Goal: Information Seeking & Learning: Learn about a topic

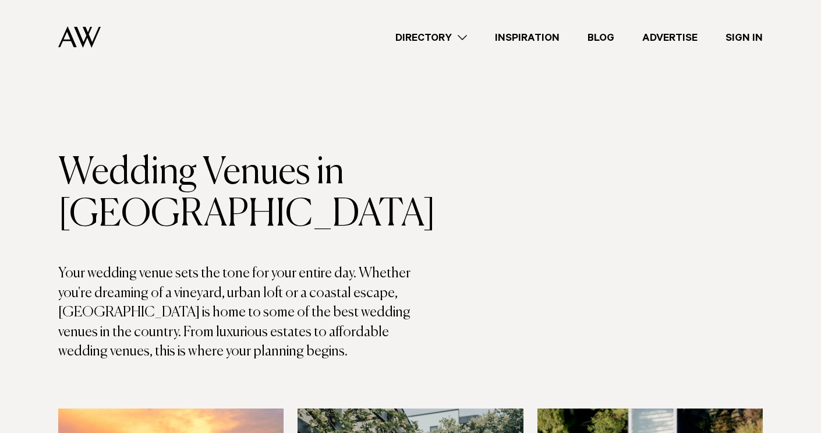
click at [463, 39] on link "Directory" at bounding box center [431, 38] width 100 height 16
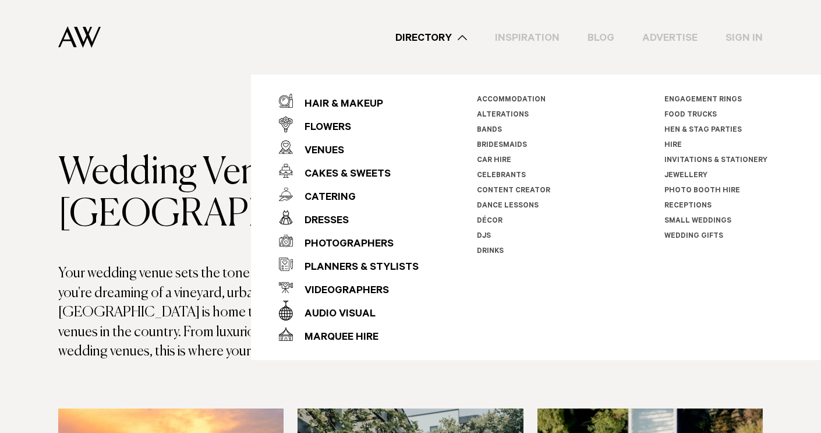
click at [752, 28] on div "Directory Hair & Makeup Flowers Venues Cakes & Sweets" at bounding box center [436, 37] width 653 height 75
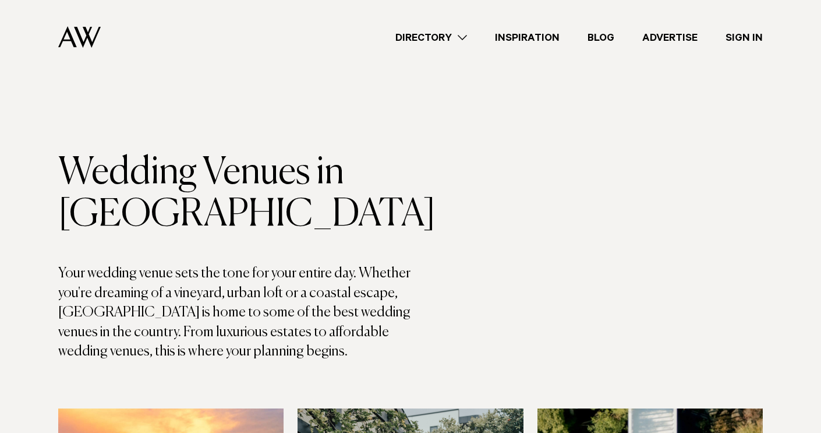
click at [745, 41] on link "Sign In" at bounding box center [743, 38] width 65 height 16
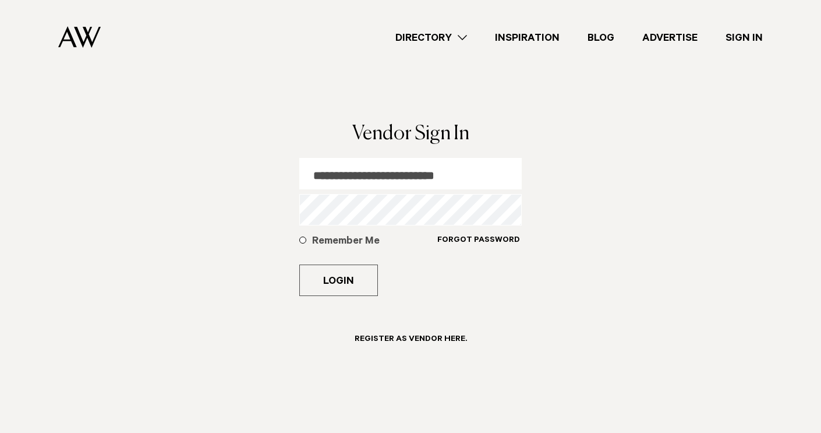
type input "**********"
click at [338, 280] on button "Login" at bounding box center [338, 279] width 79 height 31
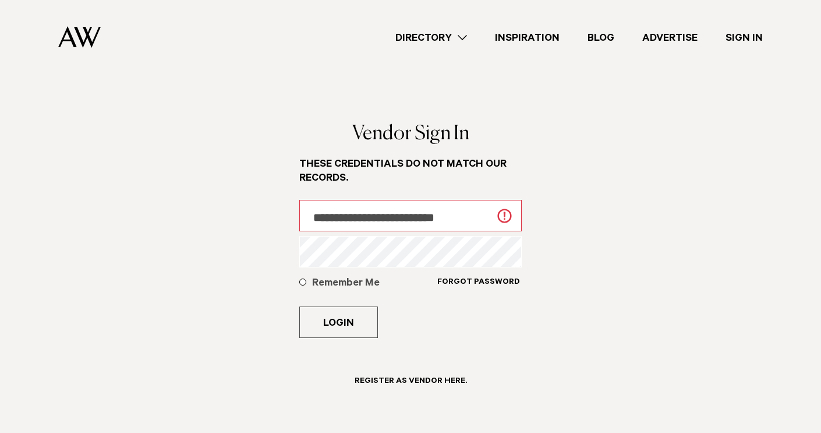
click at [465, 30] on link "Directory" at bounding box center [431, 38] width 100 height 16
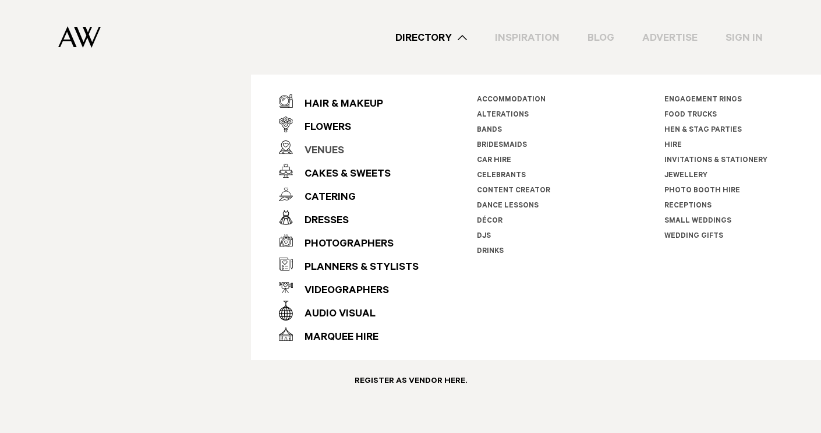
click at [331, 154] on div "Venues" at bounding box center [318, 151] width 51 height 23
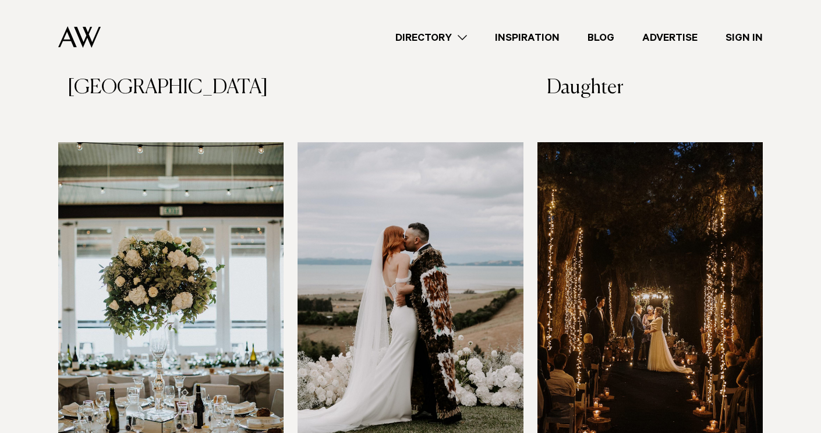
scroll to position [3177, 0]
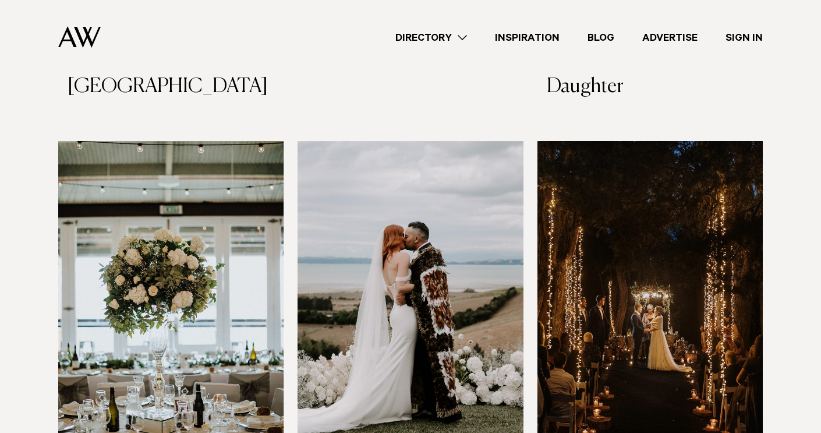
click at [406, 323] on img at bounding box center [409, 292] width 225 height 303
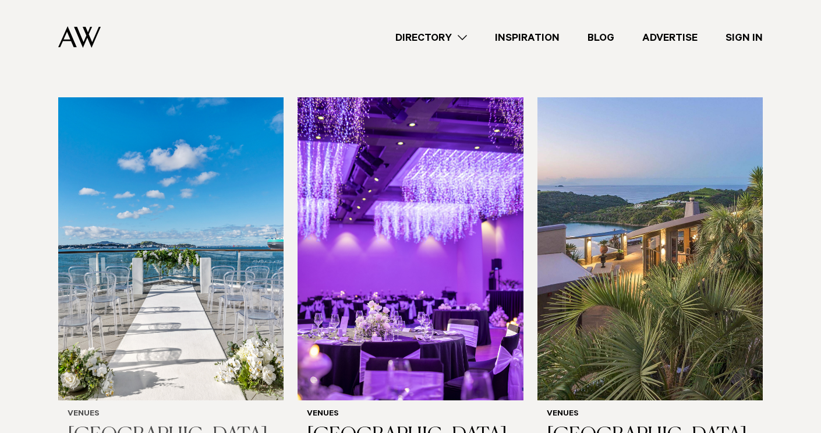
scroll to position [4024, 0]
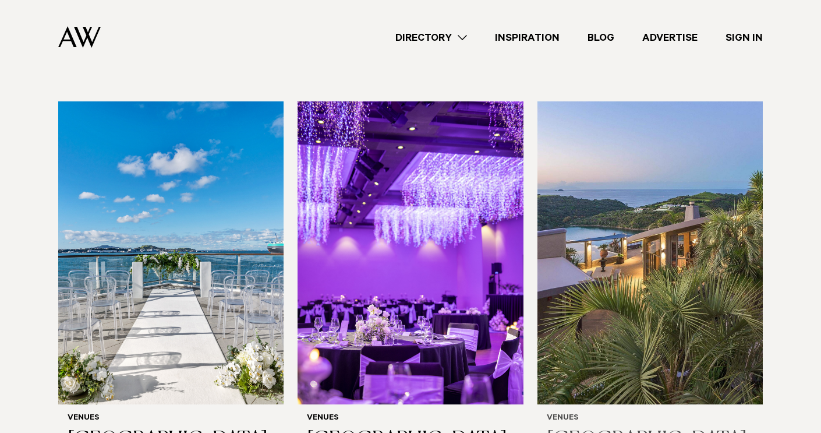
click at [614, 217] on img at bounding box center [649, 252] width 225 height 303
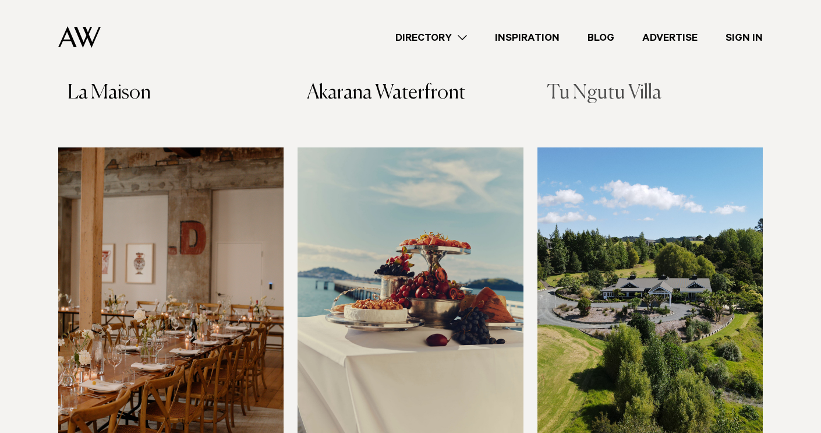
scroll to position [5648, 0]
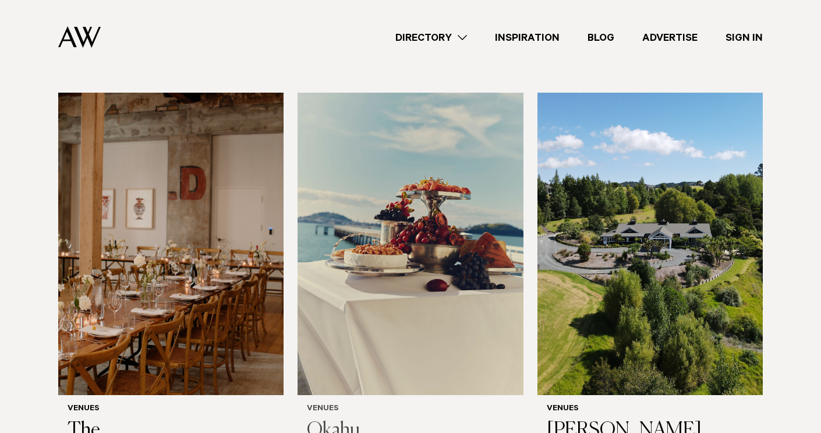
click at [469, 272] on img at bounding box center [409, 244] width 225 height 303
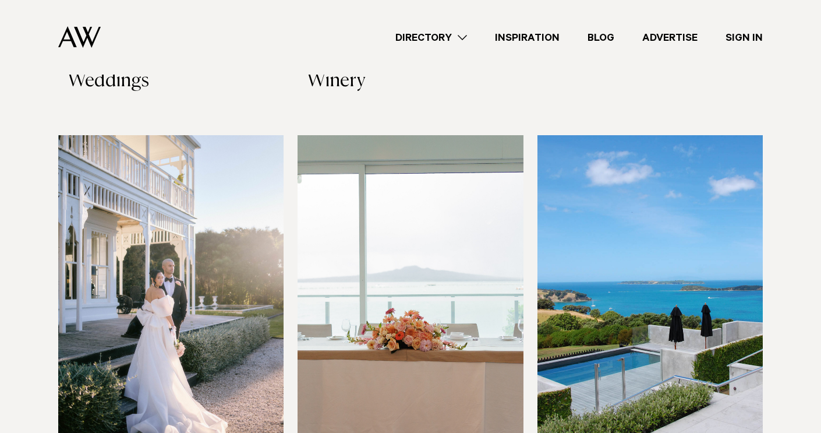
scroll to position [5206, 0]
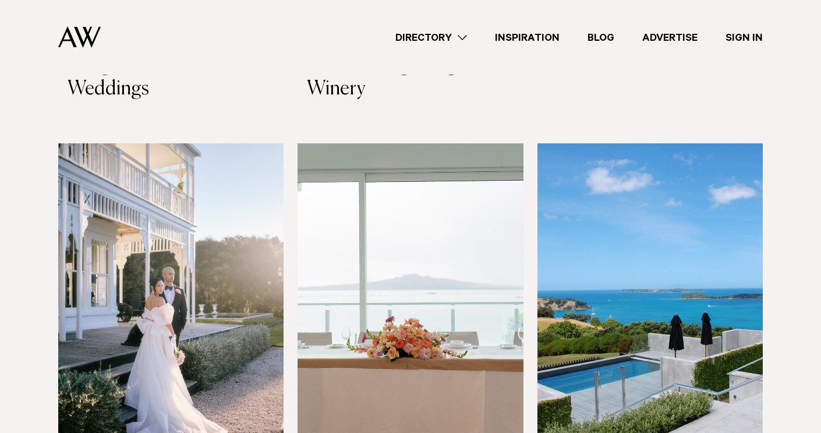
click at [207, 296] on img at bounding box center [170, 294] width 225 height 303
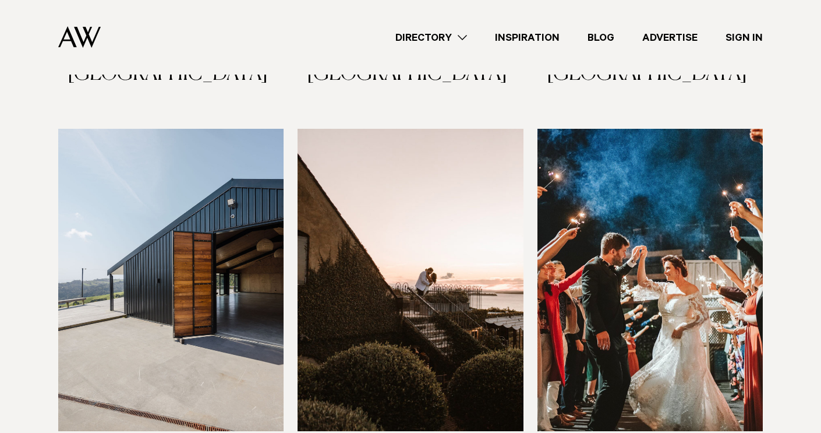
scroll to position [4395, 0]
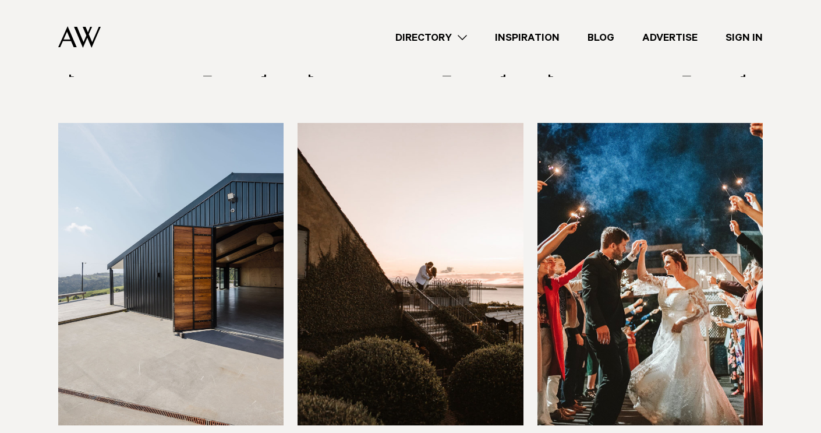
click at [175, 204] on img at bounding box center [170, 274] width 225 height 303
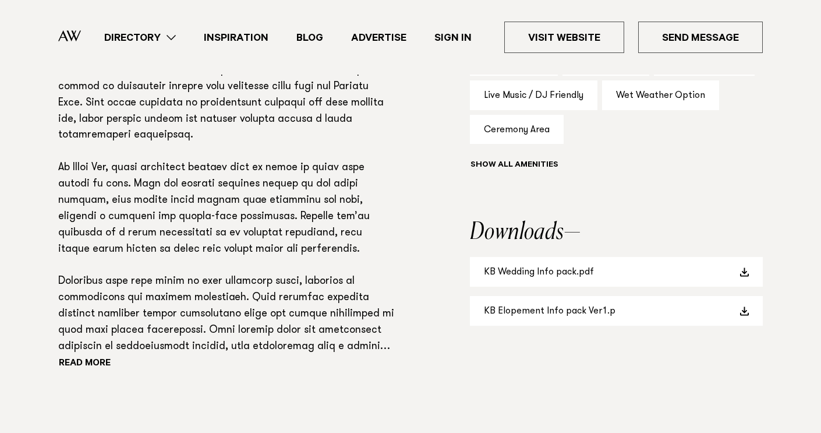
scroll to position [848, 0]
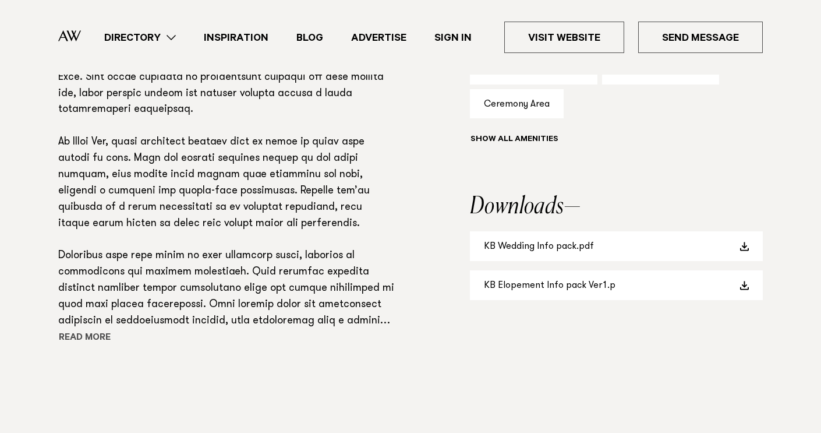
click at [97, 329] on button "Read more" at bounding box center [110, 337] width 105 height 17
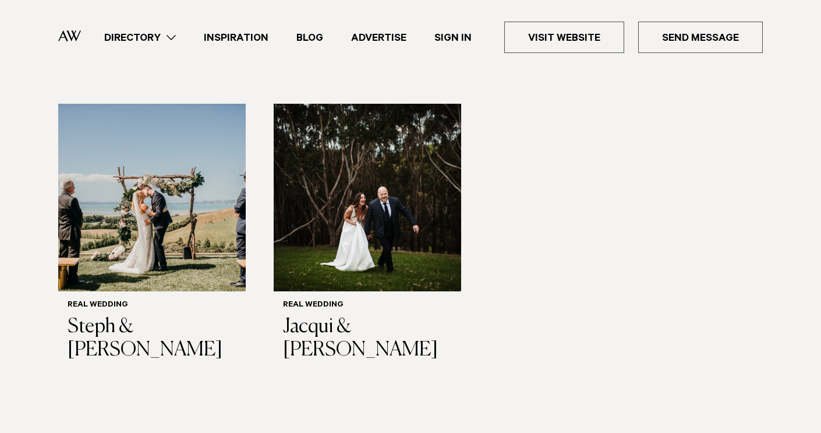
scroll to position [1828, 0]
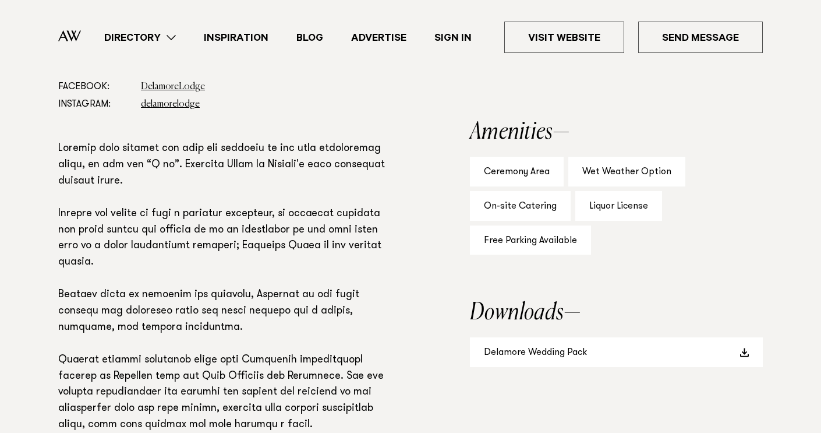
scroll to position [713, 0]
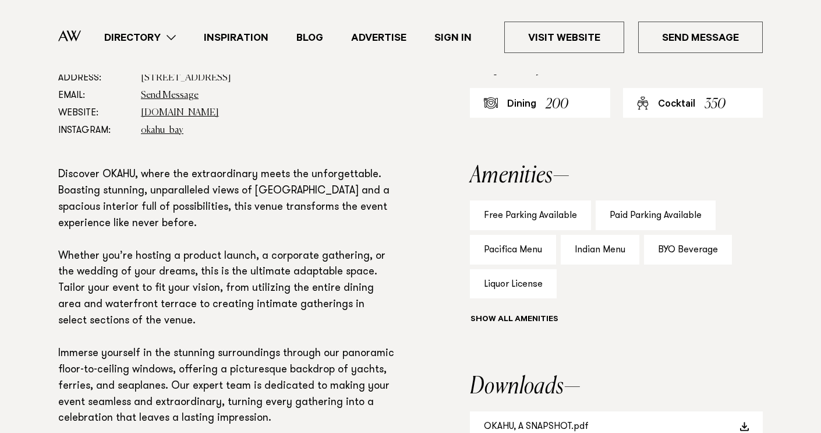
scroll to position [664, 0]
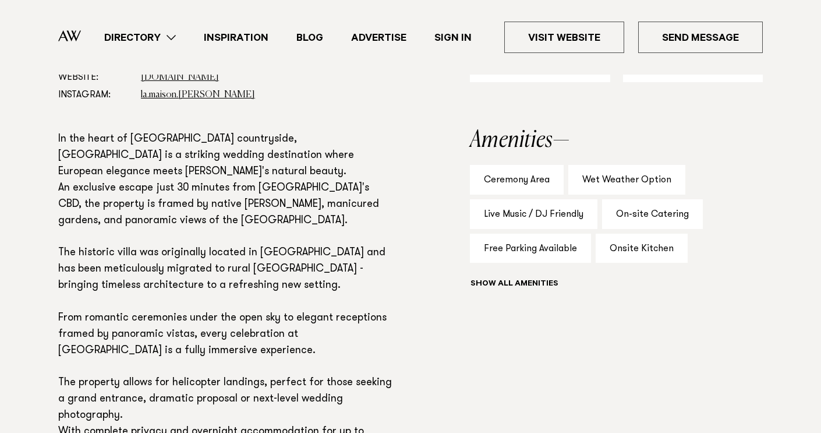
scroll to position [710, 0]
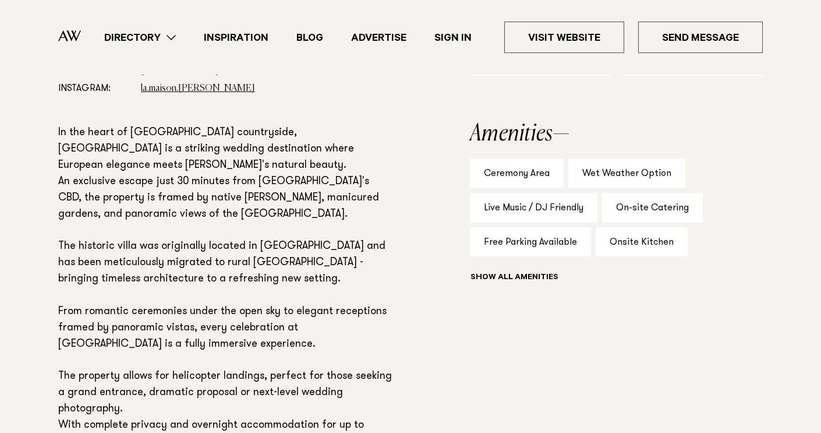
click at [509, 277] on div "Show all" at bounding box center [616, 278] width 293 height 16
click at [520, 272] on div "Show all" at bounding box center [616, 278] width 293 height 16
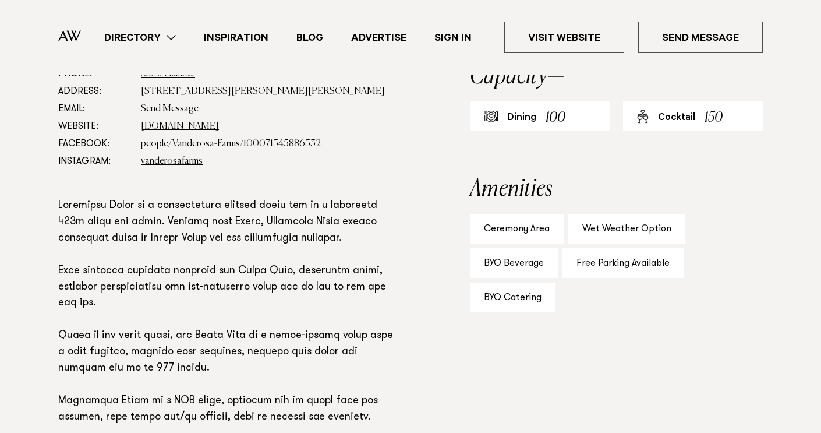
scroll to position [656, 0]
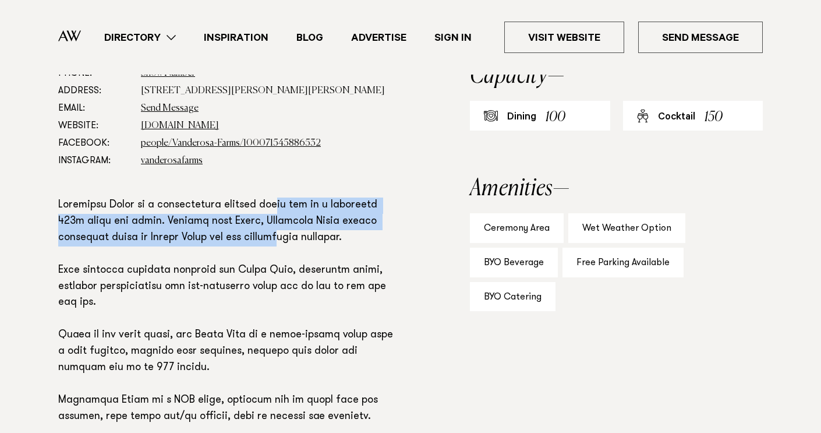
drag, startPoint x: 285, startPoint y: 204, endPoint x: 286, endPoint y: 231, distance: 27.4
click at [286, 231] on p at bounding box center [226, 359] width 336 height 325
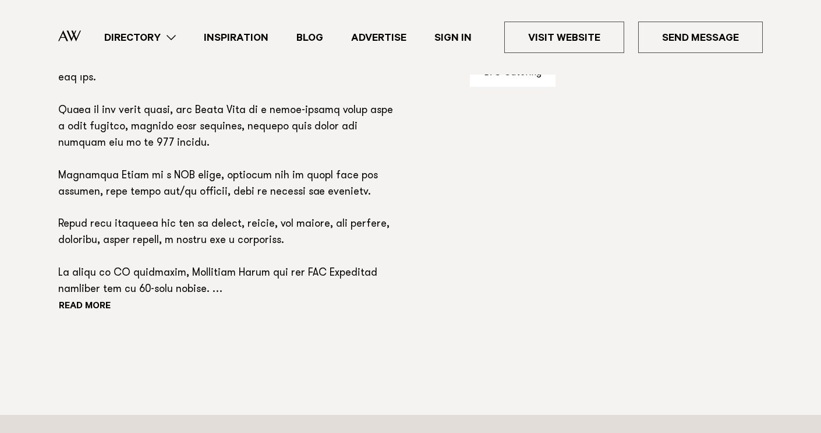
scroll to position [886, 0]
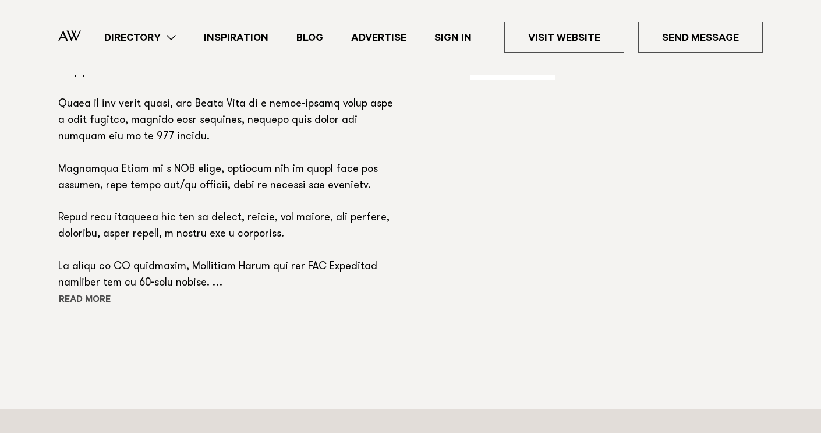
click at [81, 292] on button "Read more" at bounding box center [110, 300] width 105 height 17
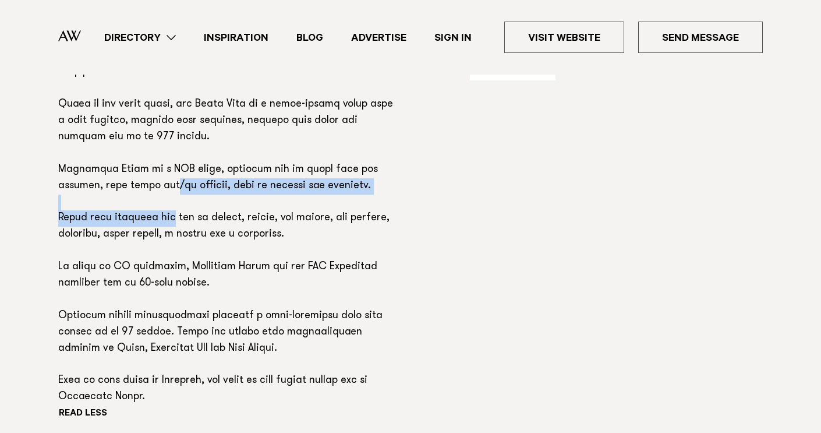
drag, startPoint x: 165, startPoint y: 178, endPoint x: 167, endPoint y: 214, distance: 36.2
click at [167, 214] on p at bounding box center [226, 186] width 336 height 438
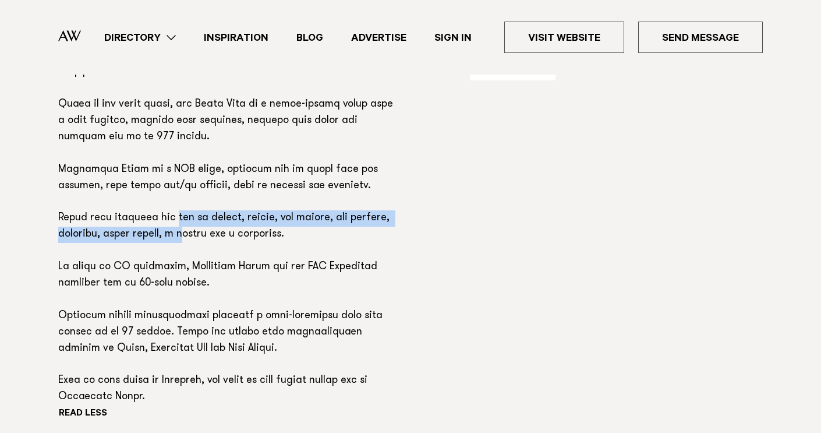
drag, startPoint x: 170, startPoint y: 210, endPoint x: 172, endPoint y: 221, distance: 11.3
click at [172, 221] on p at bounding box center [226, 186] width 336 height 438
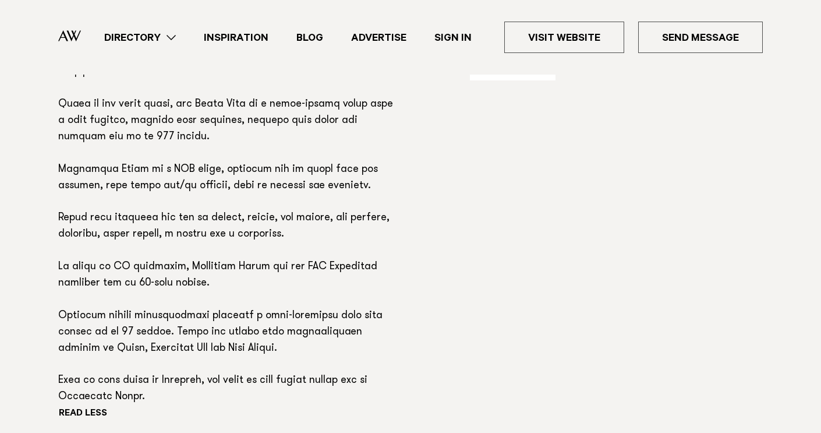
click at [175, 227] on p at bounding box center [226, 186] width 336 height 438
drag, startPoint x: 175, startPoint y: 226, endPoint x: 175, endPoint y: 234, distance: 8.2
click at [175, 231] on p at bounding box center [226, 186] width 336 height 438
click at [175, 251] on p at bounding box center [226, 186] width 336 height 438
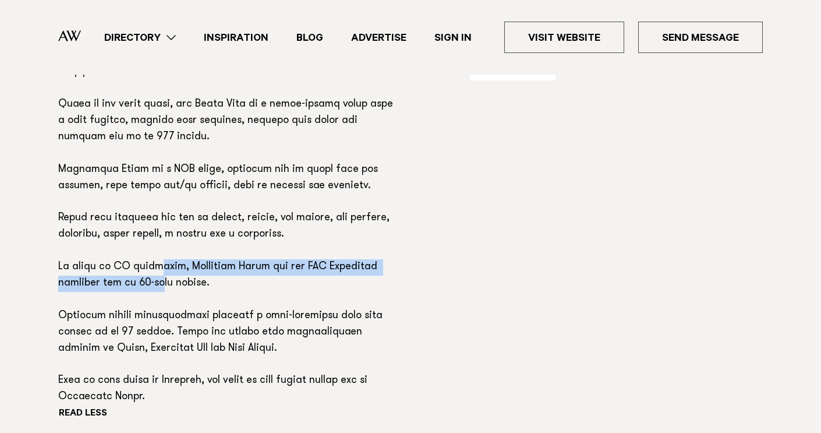
drag, startPoint x: 153, startPoint y: 258, endPoint x: 160, endPoint y: 269, distance: 13.1
click at [160, 269] on p at bounding box center [226, 186] width 336 height 438
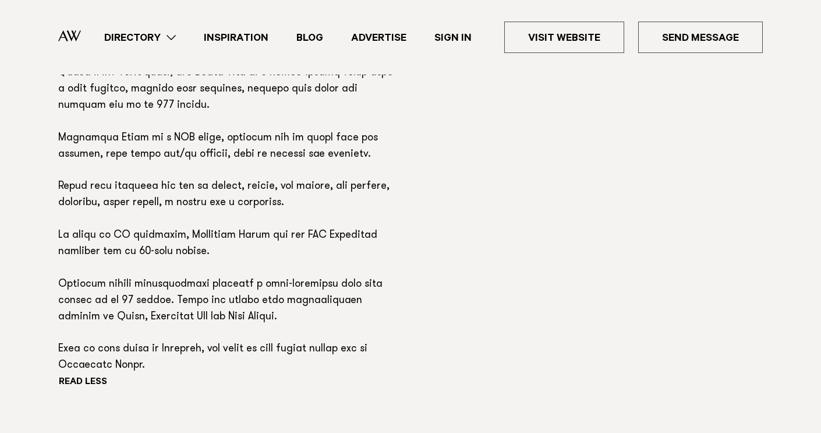
scroll to position [920, 0]
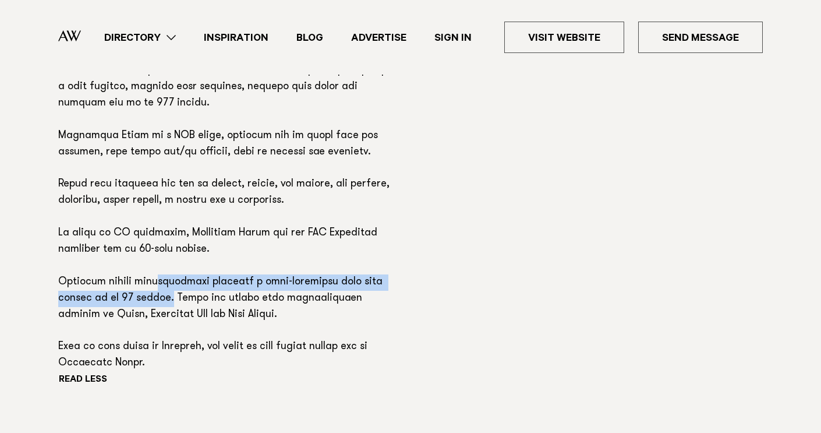
drag, startPoint x: 160, startPoint y: 269, endPoint x: 165, endPoint y: 289, distance: 20.5
click at [165, 289] on p at bounding box center [226, 152] width 336 height 438
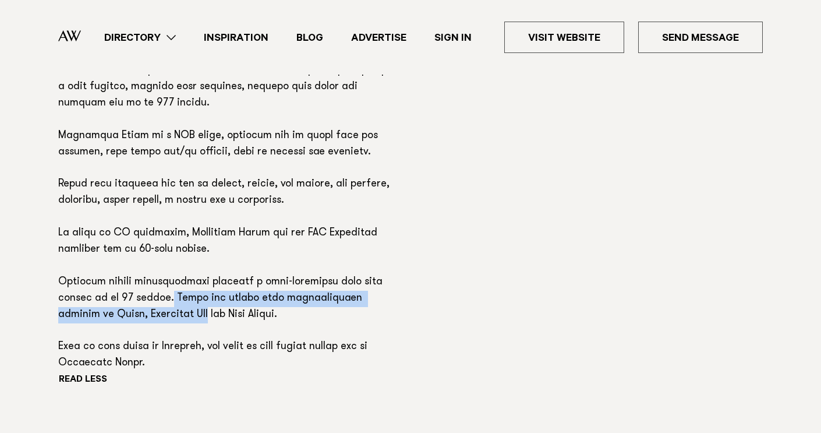
drag, startPoint x: 165, startPoint y: 289, endPoint x: 165, endPoint y: 301, distance: 12.2
click at [165, 301] on p at bounding box center [226, 152] width 336 height 438
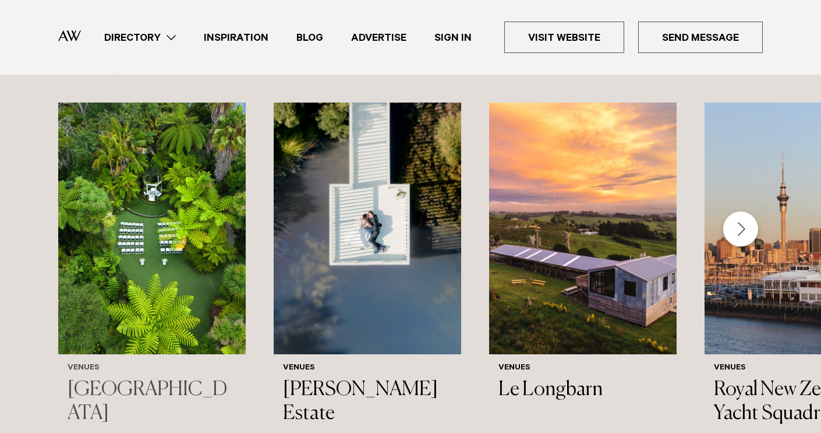
scroll to position [1407, 0]
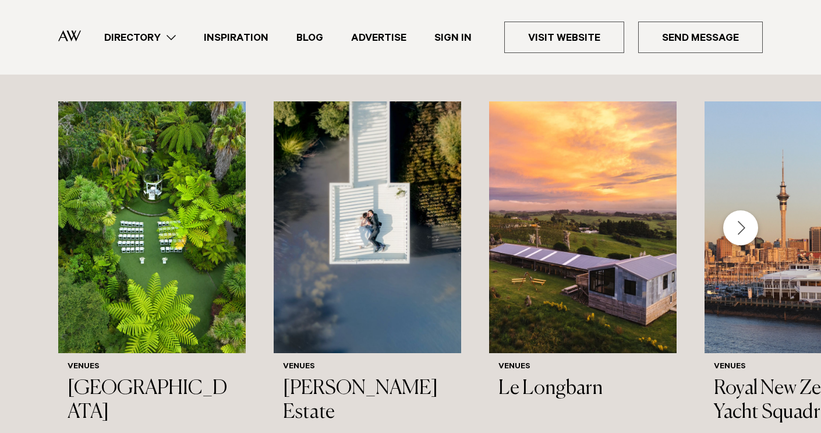
click at [745, 216] on div "Next slide" at bounding box center [740, 227] width 35 height 35
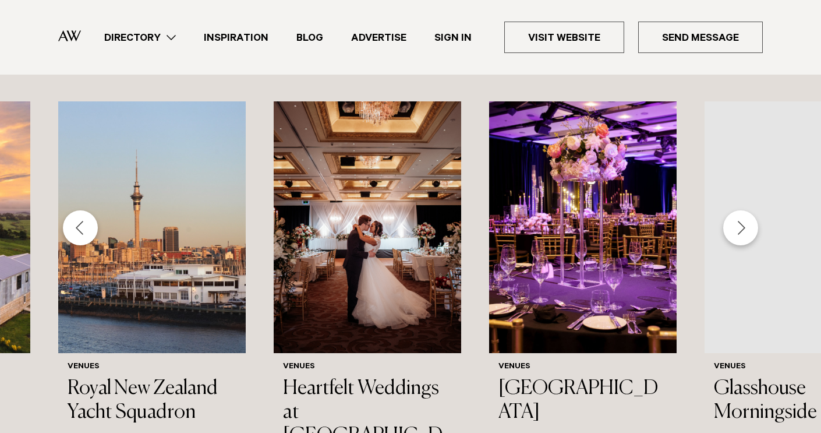
click at [745, 217] on div "Next slide" at bounding box center [740, 227] width 35 height 35
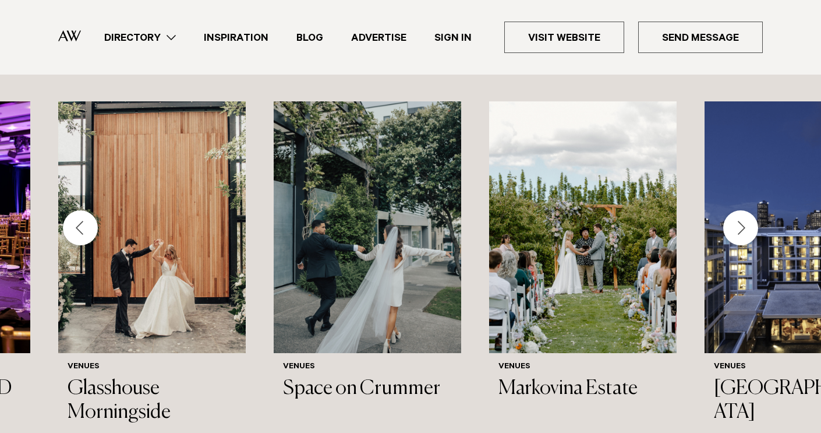
click at [745, 217] on div "Next slide" at bounding box center [740, 227] width 35 height 35
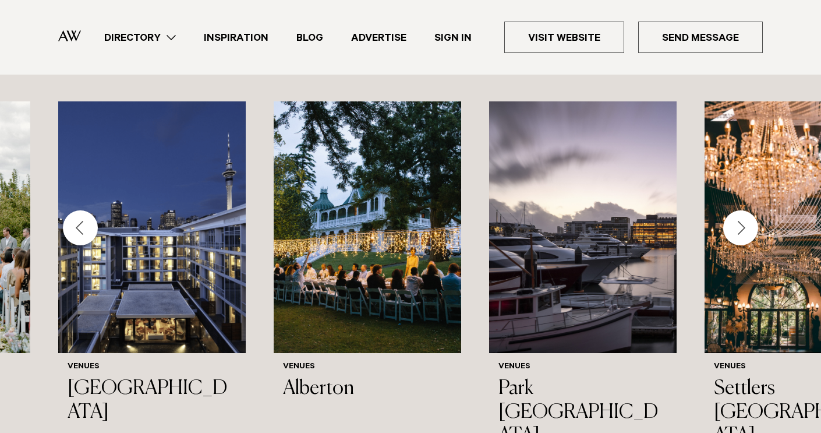
click at [745, 217] on div "Next slide" at bounding box center [740, 227] width 35 height 35
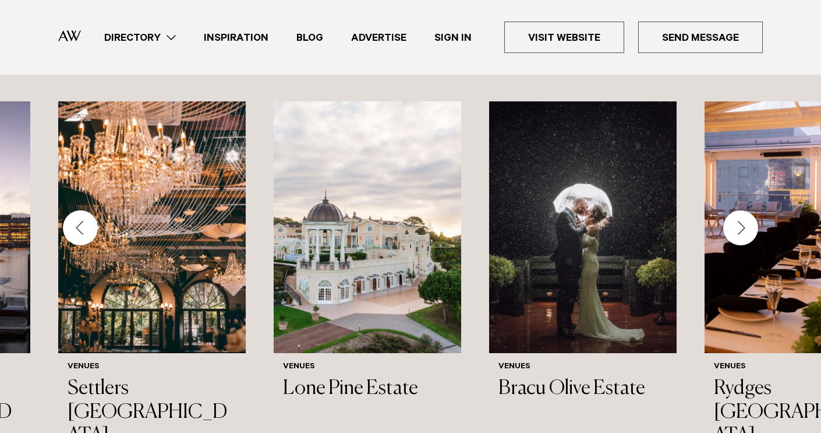
click at [73, 215] on div "Previous slide" at bounding box center [80, 227] width 35 height 35
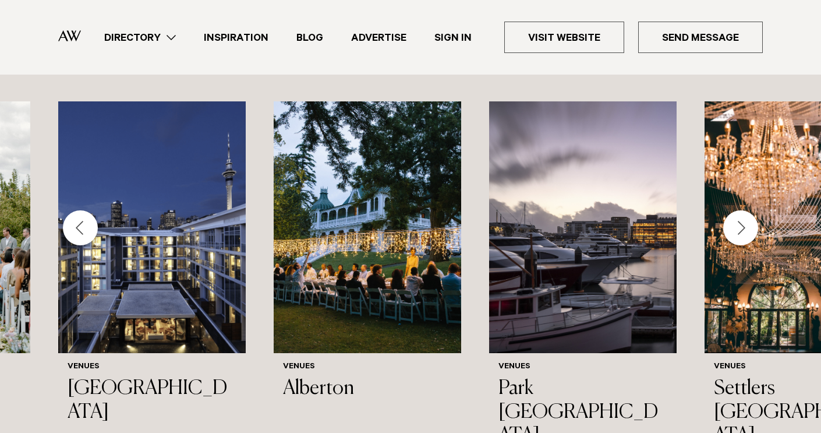
click at [749, 215] on div "Next slide" at bounding box center [740, 227] width 35 height 35
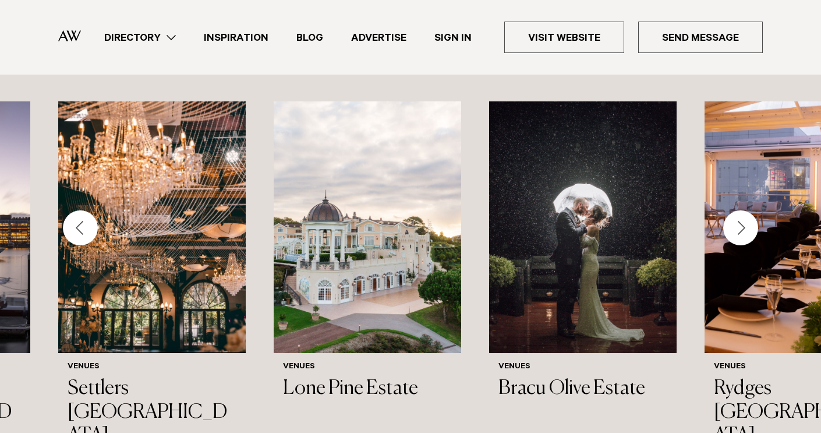
click at [749, 215] on div "Next slide" at bounding box center [740, 227] width 35 height 35
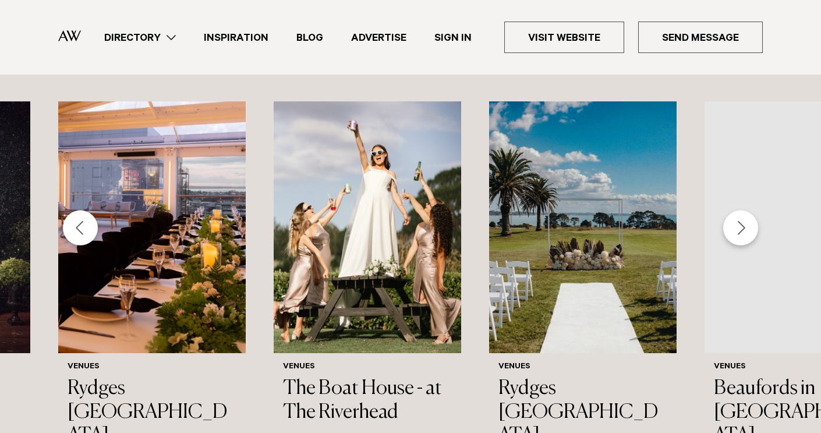
click at [749, 215] on div "Next slide" at bounding box center [740, 227] width 35 height 35
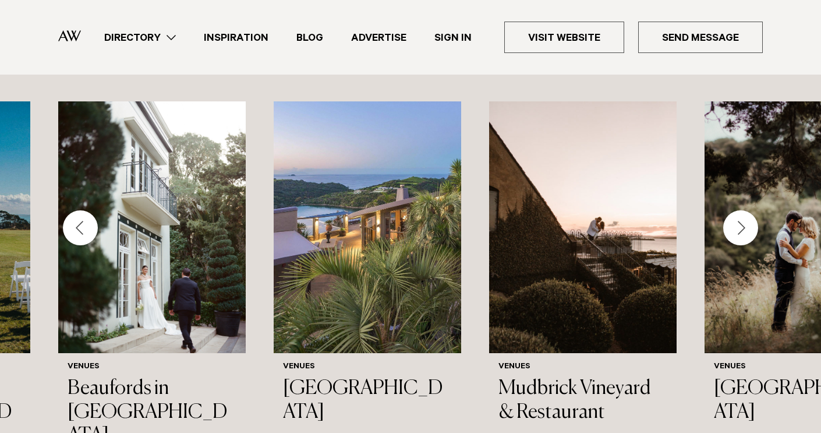
click at [749, 216] on div "Next slide" at bounding box center [740, 227] width 35 height 35
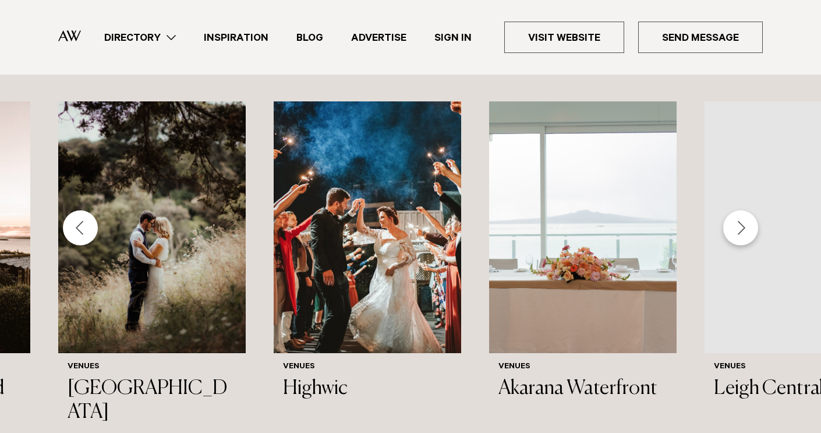
click at [749, 217] on div "Next slide" at bounding box center [740, 227] width 35 height 35
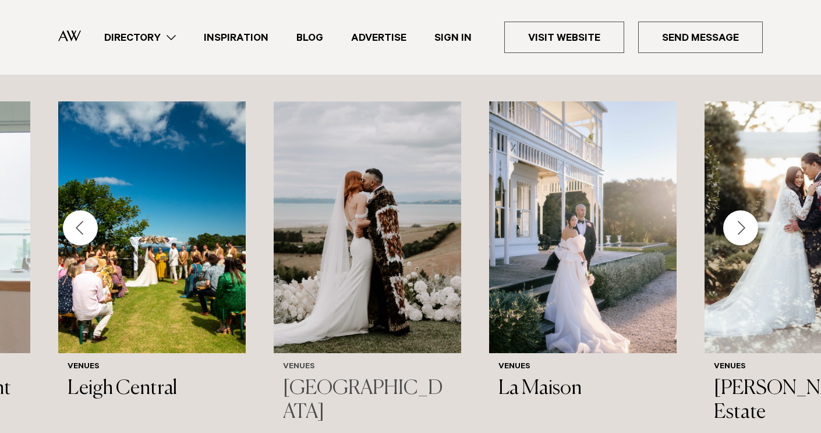
click at [410, 275] on img "26 / 44" at bounding box center [367, 226] width 187 height 251
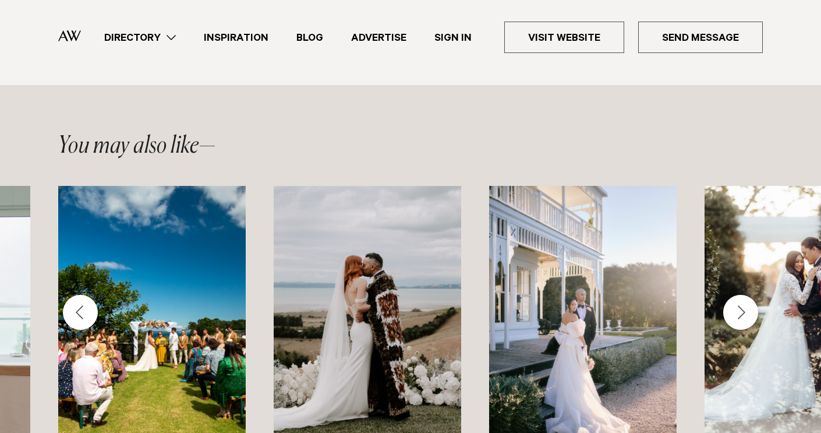
scroll to position [1151, 0]
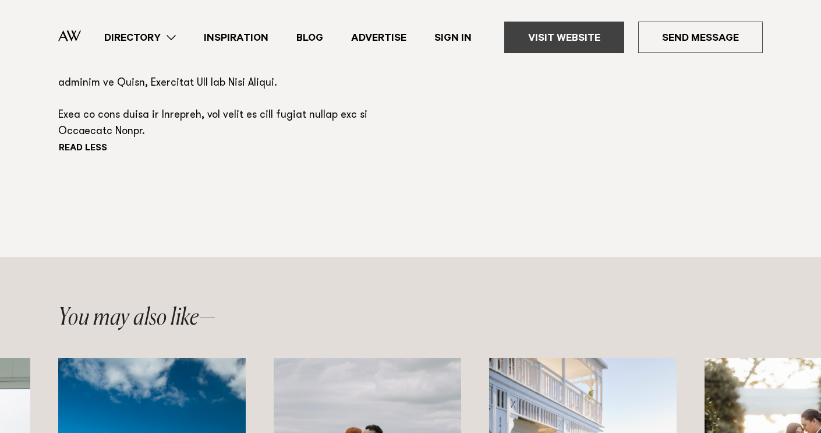
click at [596, 34] on link "Visit Website" at bounding box center [564, 37] width 120 height 31
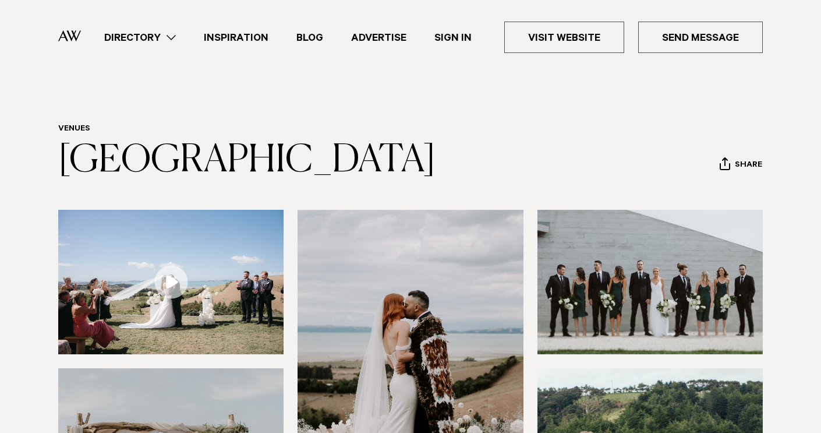
scroll to position [25, 0]
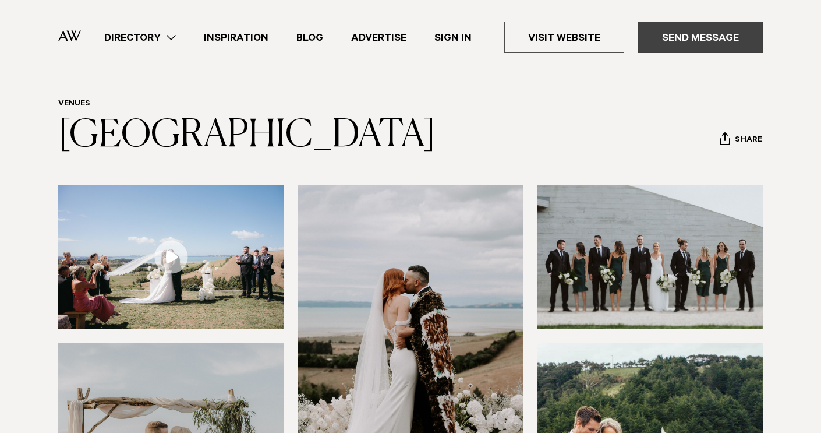
click at [697, 34] on link "Send Message" at bounding box center [700, 37] width 125 height 31
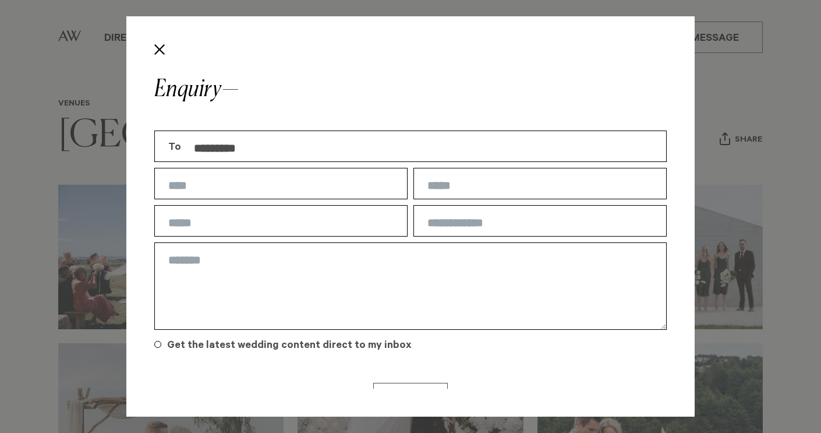
scroll to position [0, 0]
click at [155, 49] on button "Close" at bounding box center [160, 50] width 20 height 20
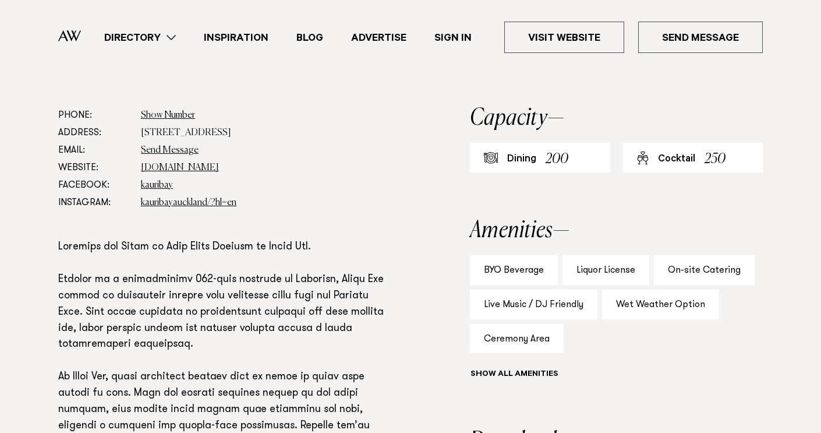
scroll to position [451, 0]
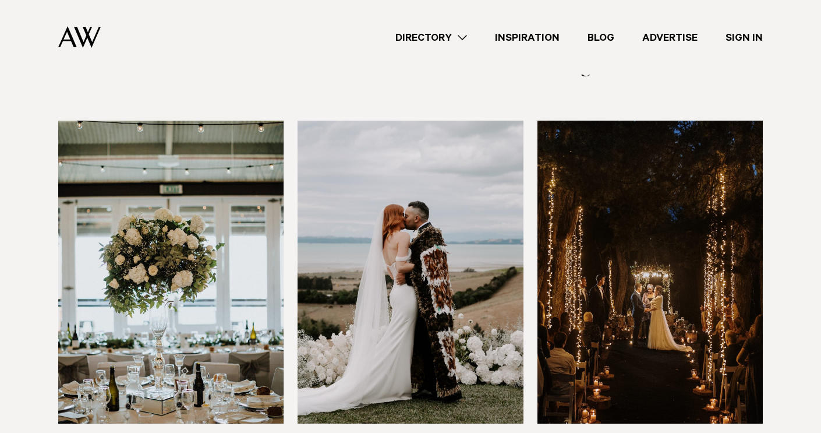
scroll to position [3289, 0]
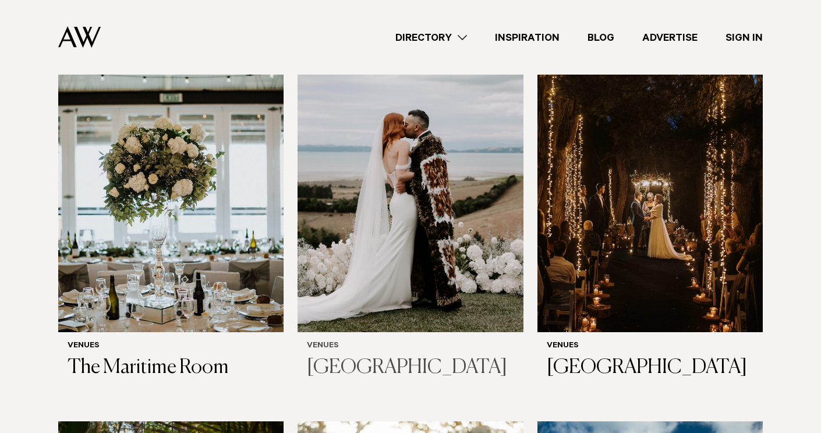
click at [413, 174] on img at bounding box center [409, 180] width 225 height 303
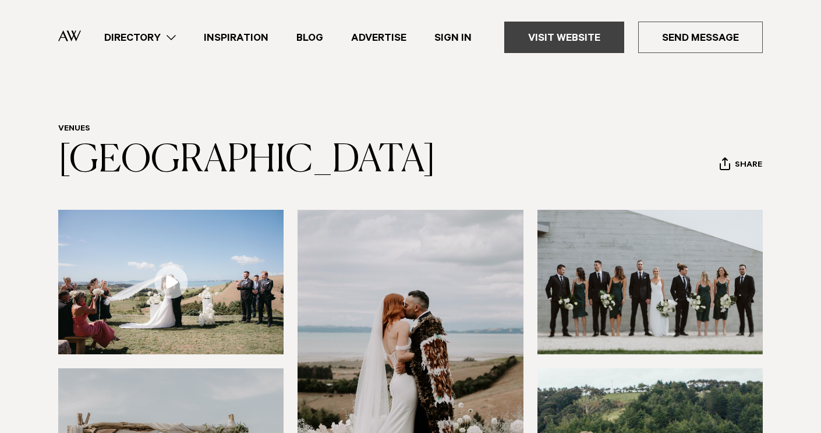
click at [561, 33] on link "Visit Website" at bounding box center [564, 37] width 120 height 31
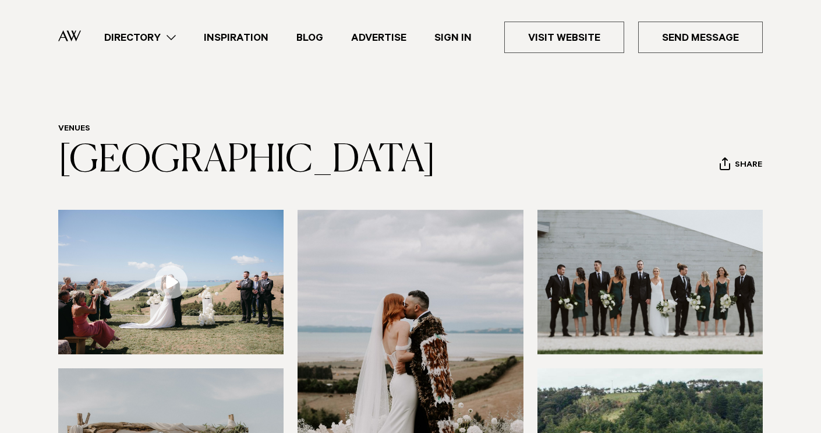
click at [178, 42] on link "Directory" at bounding box center [140, 38] width 100 height 16
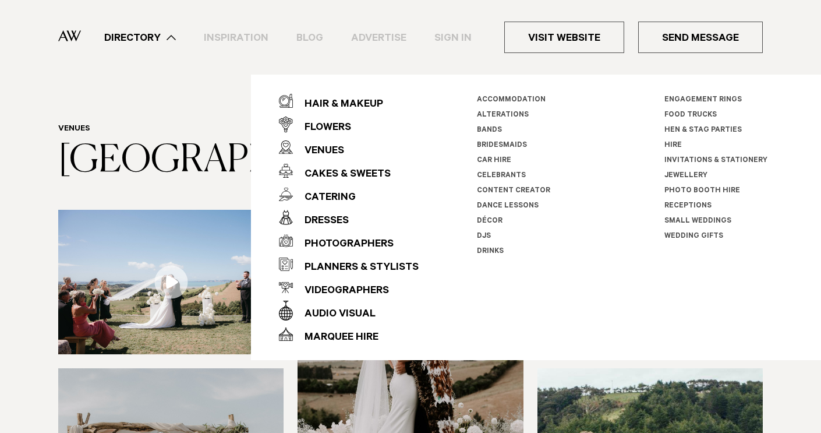
click at [346, 242] on div "Photographers" at bounding box center [343, 244] width 101 height 23
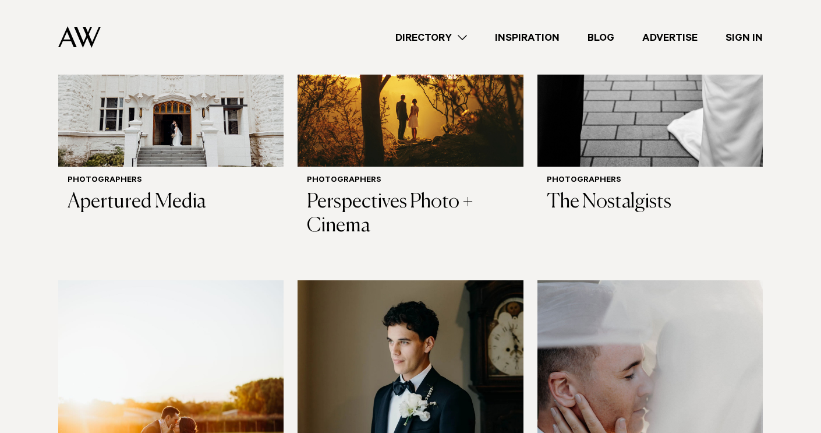
scroll to position [1867, 0]
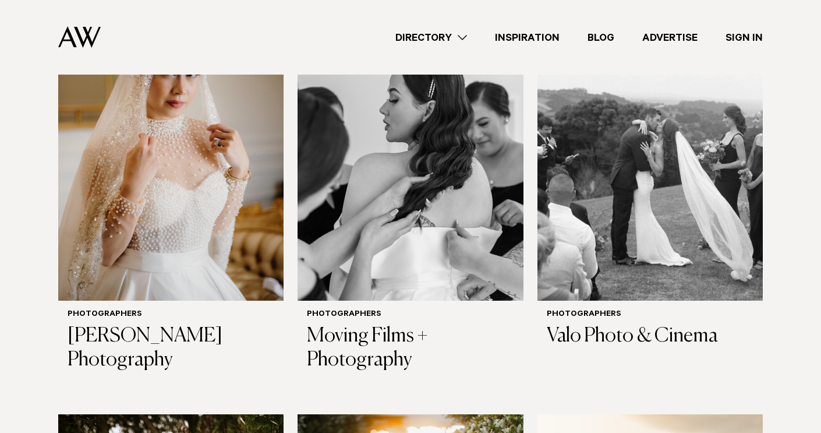
click at [458, 38] on link "Directory" at bounding box center [431, 38] width 100 height 16
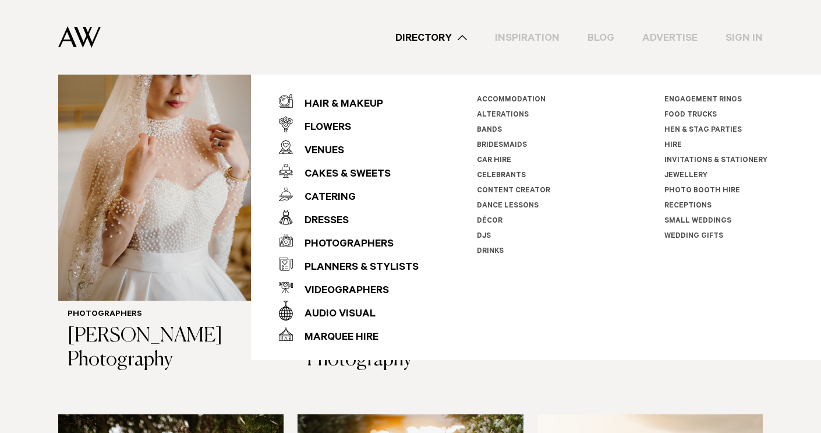
scroll to position [2505, 0]
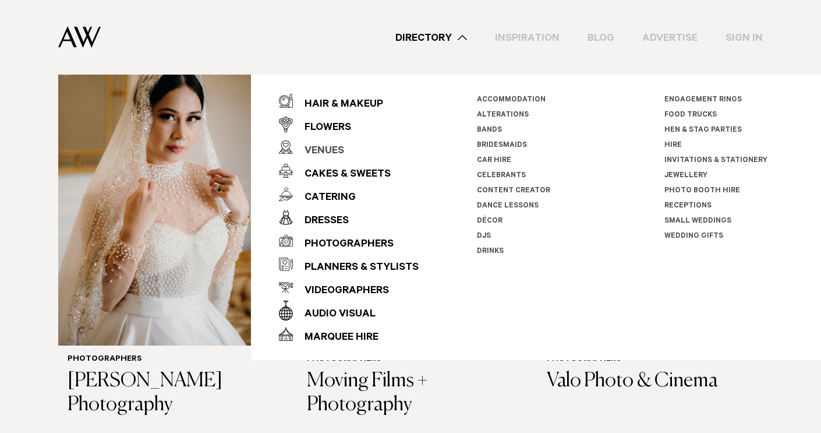
click at [330, 156] on div "Venues" at bounding box center [318, 151] width 51 height 23
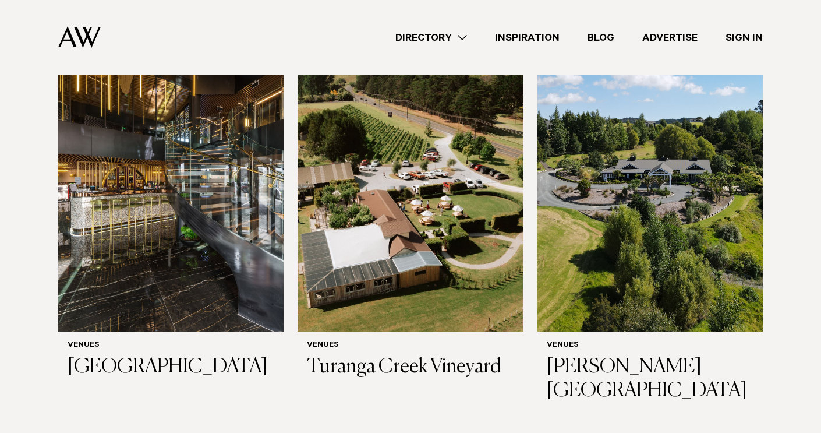
scroll to position [6174, 0]
click at [735, 35] on link "Sign In" at bounding box center [743, 38] width 65 height 16
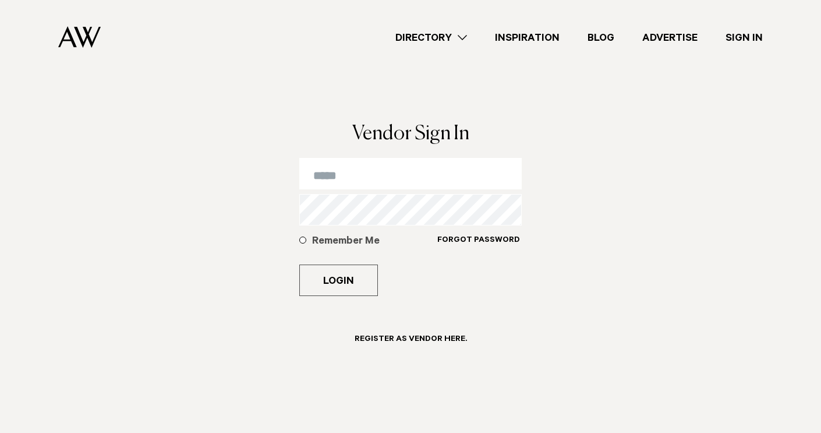
click at [469, 35] on link "Directory" at bounding box center [431, 38] width 100 height 16
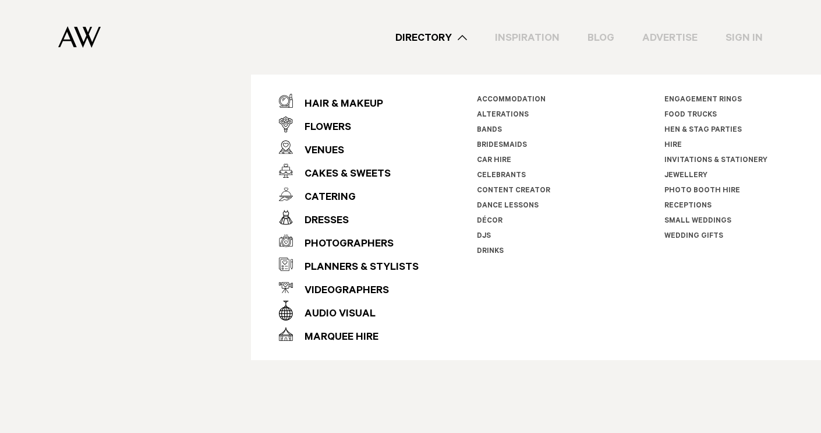
click at [682, 217] on link "Small Weddings" at bounding box center [697, 221] width 67 height 8
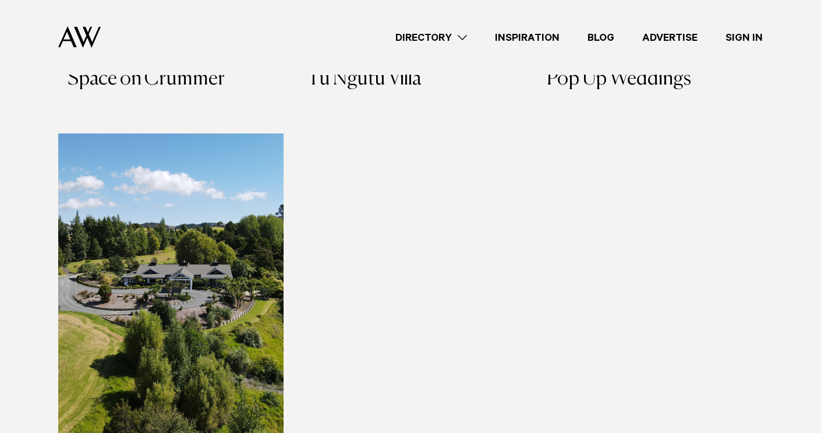
scroll to position [707, 0]
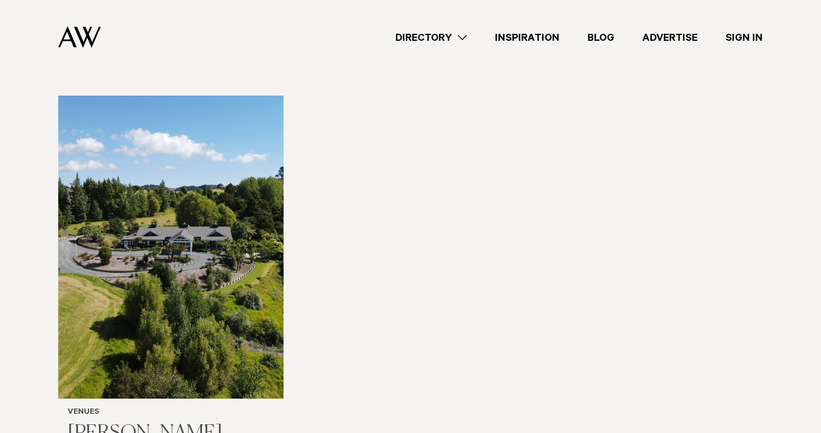
click at [193, 217] on img at bounding box center [170, 246] width 225 height 303
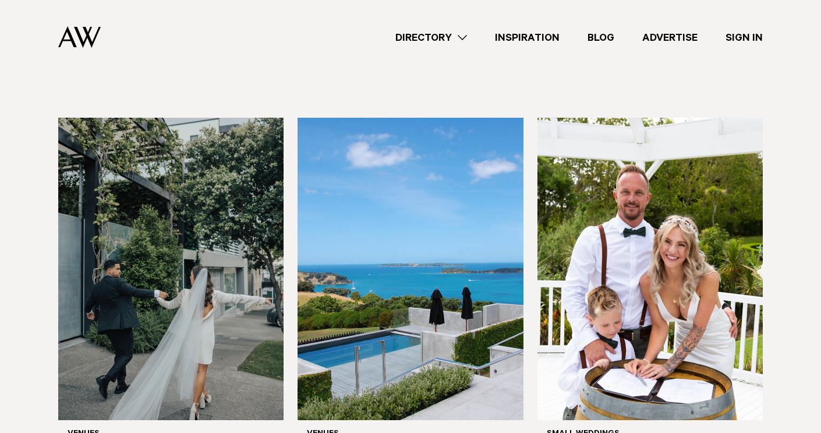
scroll to position [225, 0]
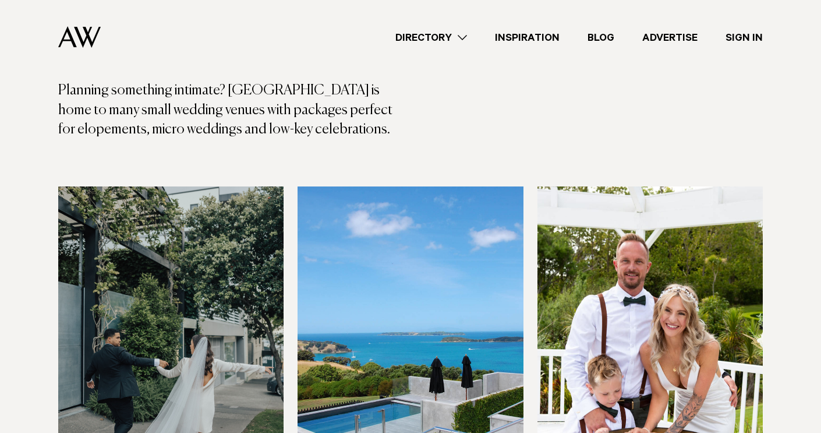
click at [428, 257] on img at bounding box center [409, 337] width 225 height 303
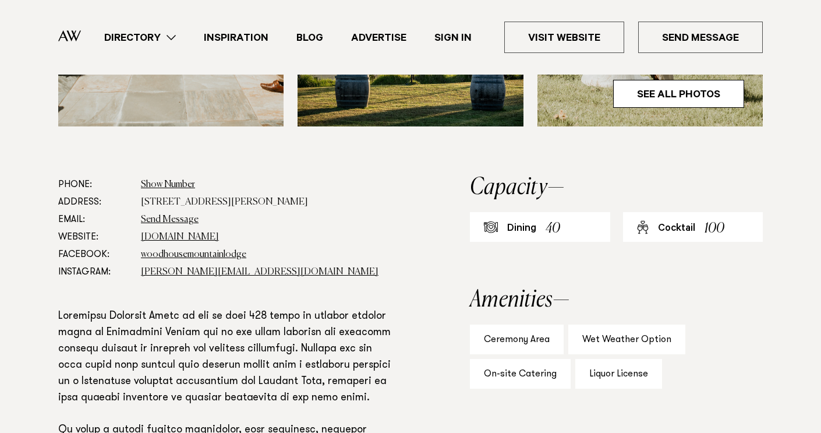
scroll to position [588, 0]
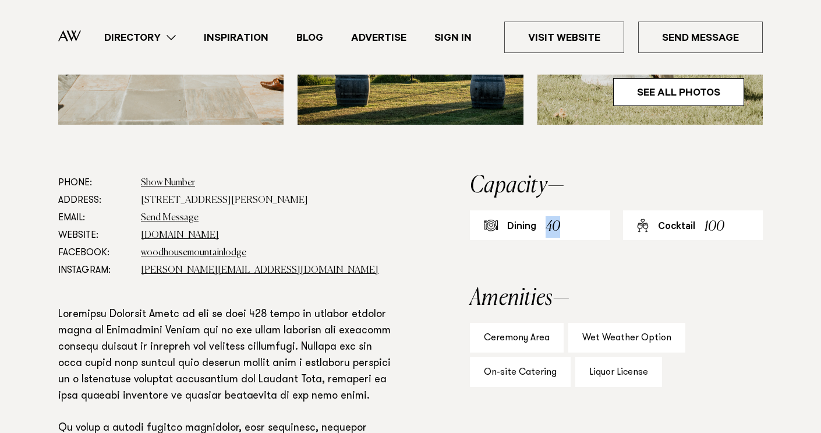
drag, startPoint x: 544, startPoint y: 228, endPoint x: 561, endPoint y: 230, distance: 17.0
click at [561, 230] on div "Dining 40" at bounding box center [540, 225] width 140 height 30
click at [560, 230] on div "40" at bounding box center [552, 227] width 15 height 22
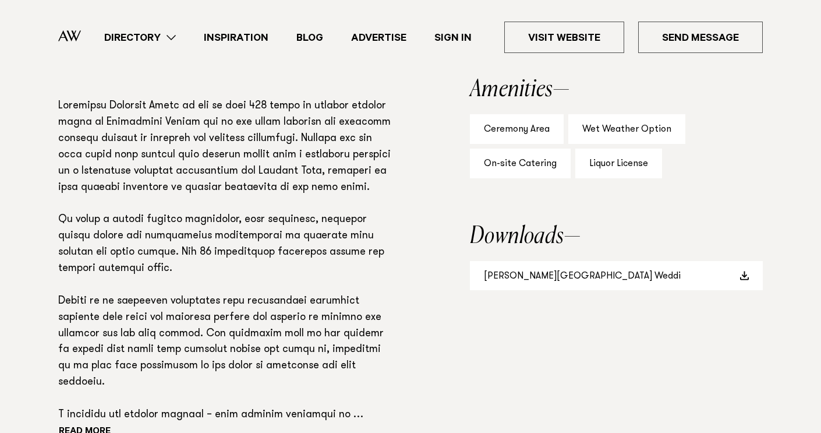
scroll to position [825, 0]
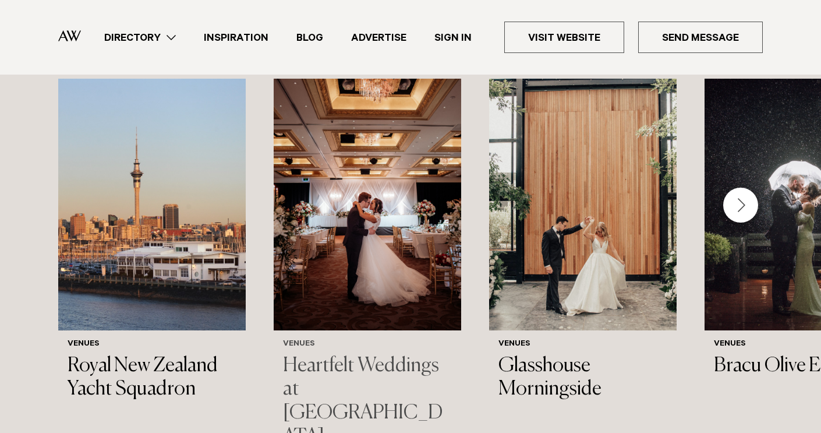
scroll to position [1283, 0]
